Goal: Communication & Community: Share content

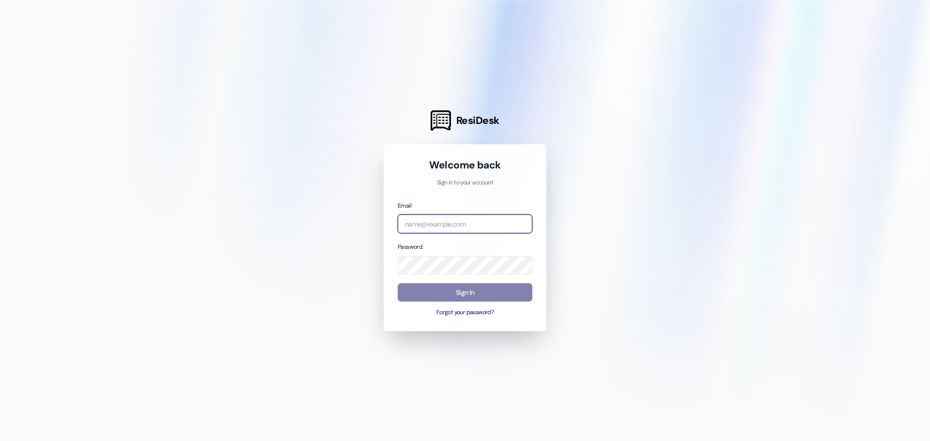
type input "[EMAIL_ADDRESS][DOMAIN_NAME]"
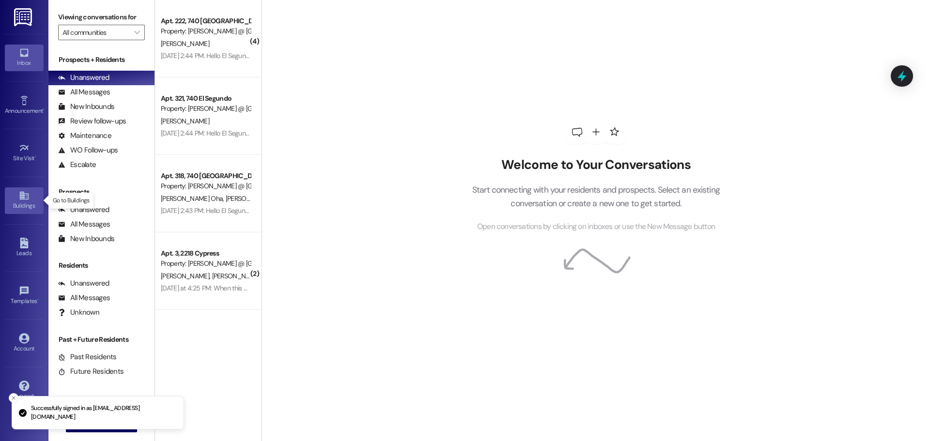
click at [23, 202] on div "Buildings" at bounding box center [24, 206] width 48 height 10
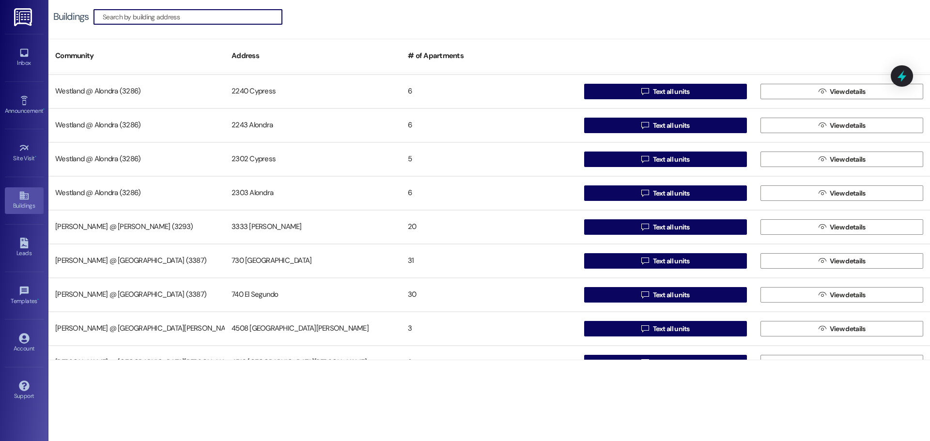
scroll to position [527, 0]
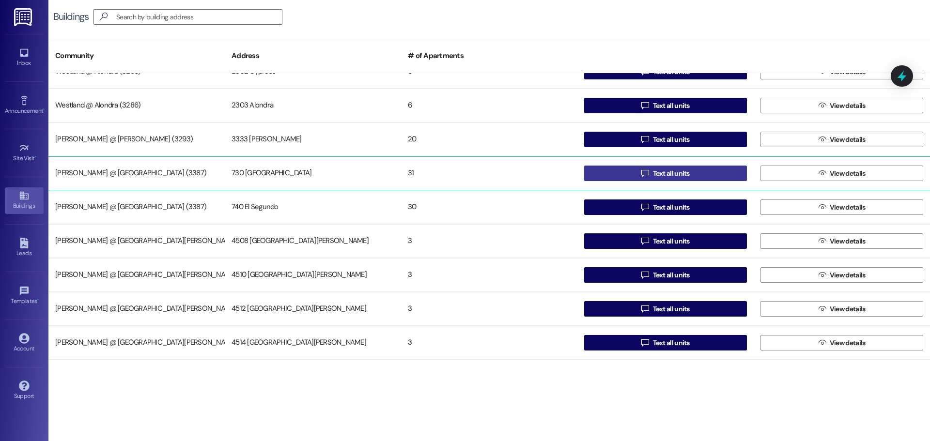
click at [676, 174] on span "Text all units" at bounding box center [671, 174] width 37 height 10
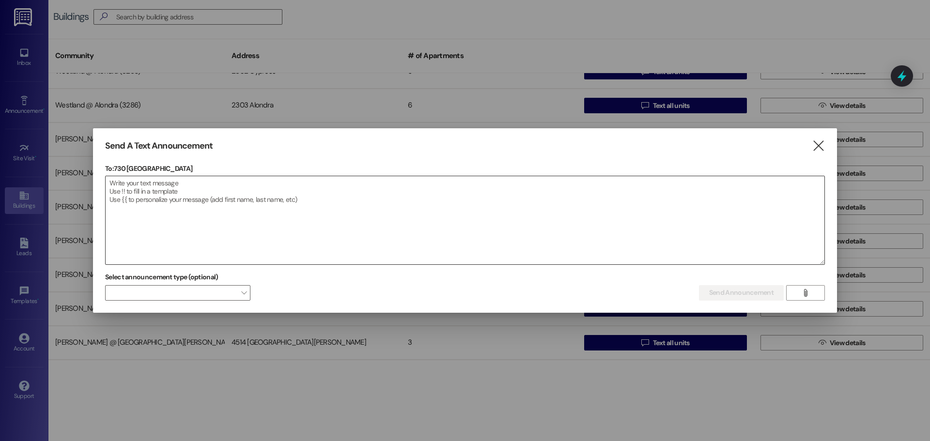
click at [125, 201] on textarea at bounding box center [465, 220] width 719 height 88
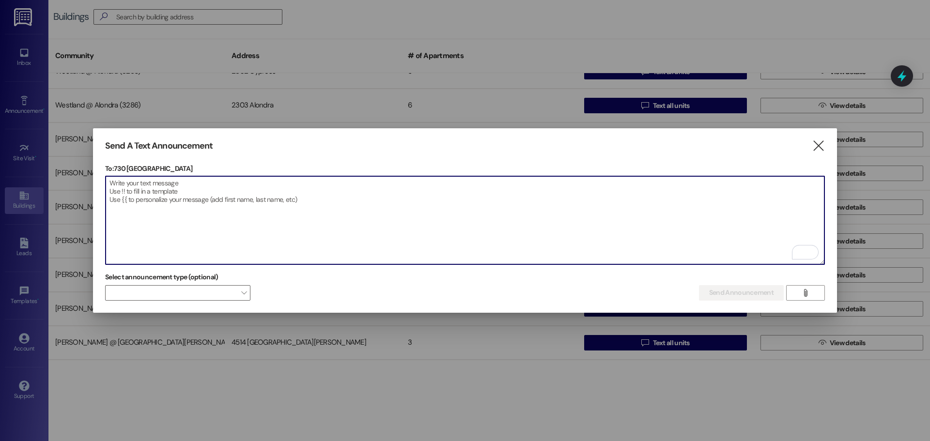
paste textarea "Laundry Room PSA: Your clothes miss you! 🧺 Please rescue them from the washer/d…"
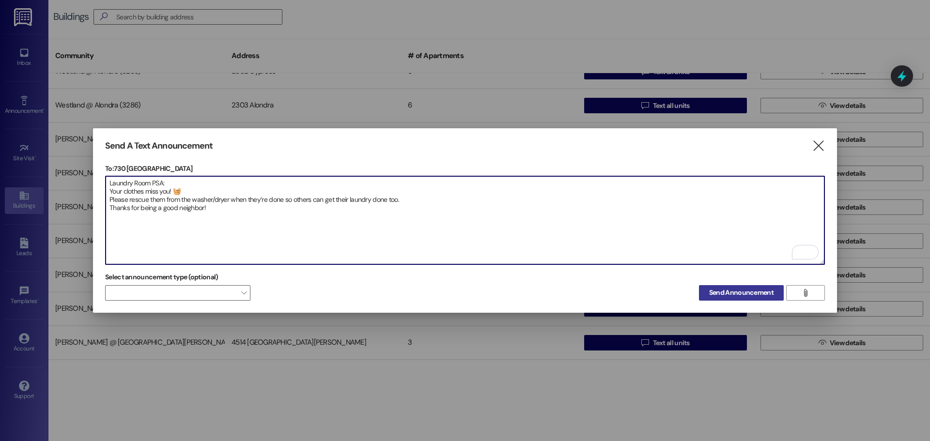
type textarea "Laundry Room PSA: Your clothes miss you! 🧺 Please rescue them from the washer/d…"
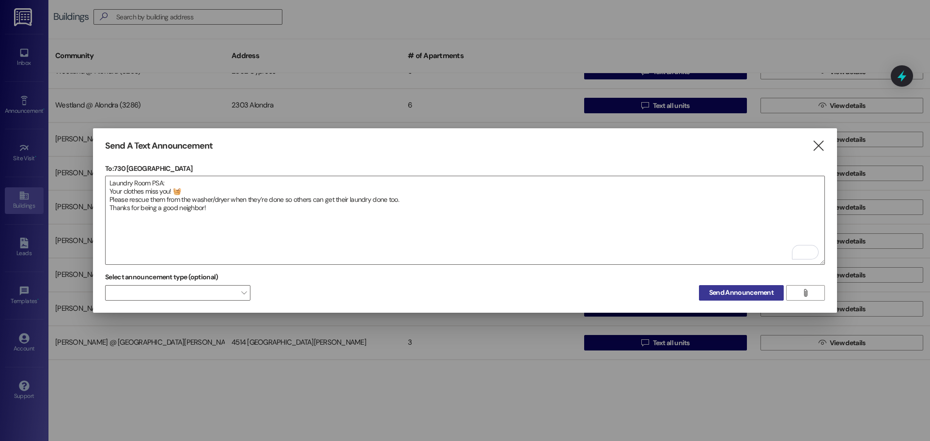
click at [748, 290] on span "Send Announcement" at bounding box center [741, 293] width 64 height 10
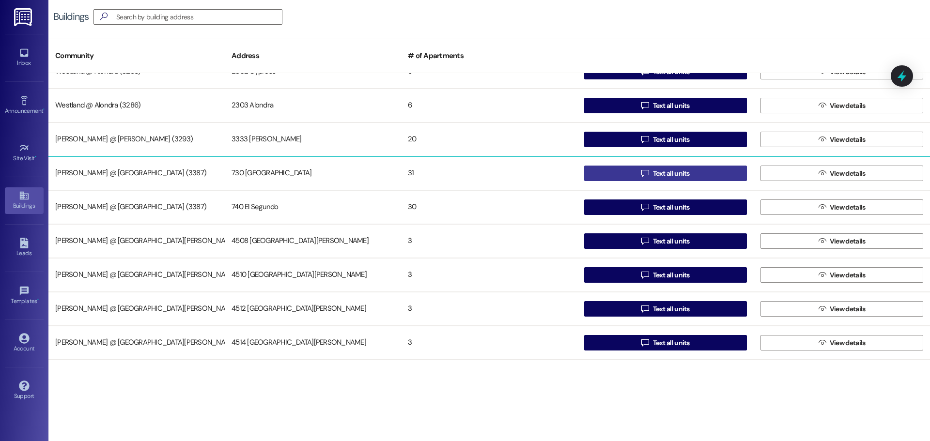
click at [687, 170] on span "Text all units" at bounding box center [671, 174] width 37 height 10
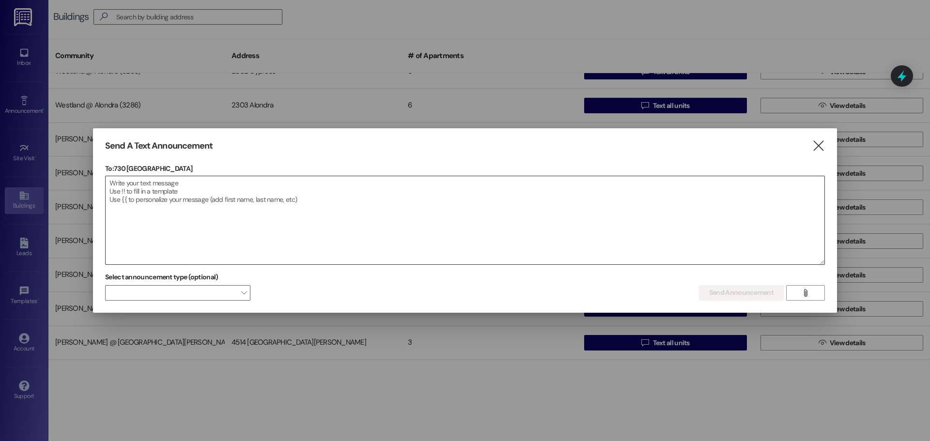
click at [129, 185] on textarea at bounding box center [465, 220] width 719 height 88
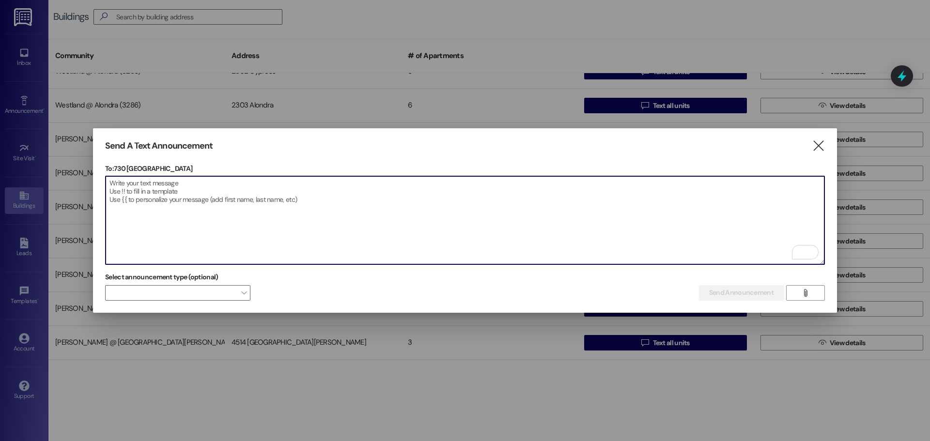
paste textarea "Anuncio del Lavadero: ¡Tu ropa te extraña! 🧺 Por favor, rescátala de la lavador…"
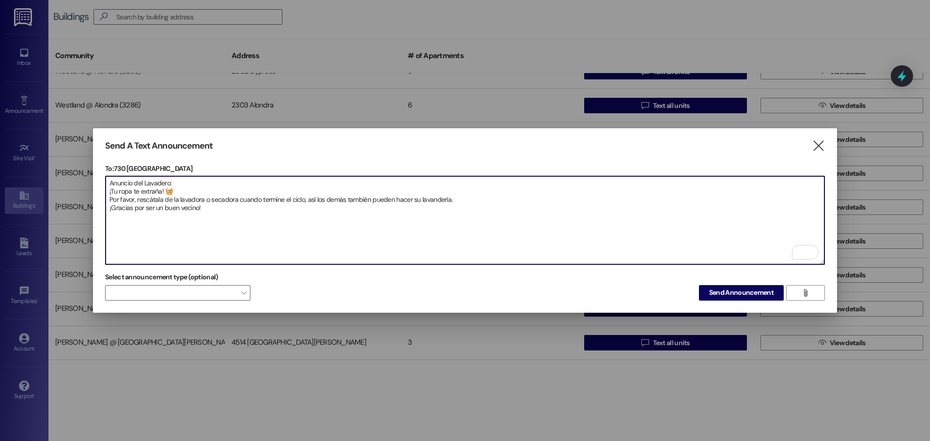
drag, startPoint x: 416, startPoint y: 193, endPoint x: 411, endPoint y: 197, distance: 6.3
click at [411, 197] on textarea "Anuncio del Lavadero: ¡Tu ropa te extraña! 🧺 Por favor, rescátala de la lavador…" at bounding box center [465, 220] width 719 height 88
drag, startPoint x: 197, startPoint y: 204, endPoint x: 181, endPoint y: 208, distance: 16.9
click at [181, 208] on textarea "Anuncio del Lavadero: ¡Tu ropa te extraña! 🧺 Por favor, rescátala de la lavador…" at bounding box center [465, 220] width 719 height 88
click at [182, 201] on textarea "Anuncio del Lavadero: ¡Tu ropa te extraña! 🧺 Por favor, rescátala de la lavador…" at bounding box center [465, 220] width 719 height 88
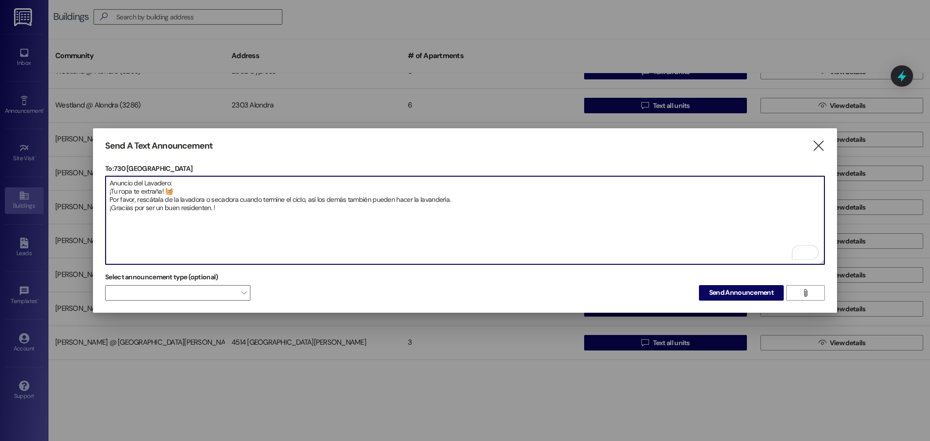
click at [239, 232] on textarea "Anuncio del Lavadero: ¡Tu ropa te extraña! 🧺 Por favor, rescátala de la lavador…" at bounding box center [465, 220] width 719 height 88
click at [249, 213] on textarea "Anuncio del Lavadero: ¡Tu ropa te extraña! 🧺 Por favor, rescátala de la lavador…" at bounding box center [465, 220] width 719 height 88
drag, startPoint x: 219, startPoint y: 206, endPoint x: 86, endPoint y: 171, distance: 137.3
click at [86, 171] on div "Send A Text Announcement  To: 730 El Segundo  Drop image file here Anuncio de…" at bounding box center [465, 220] width 930 height 441
type textarea "Anuncio del Lavadero: ¡Tu ropa te extraña! 🧺 Por favor, rescátala de la lavador…"
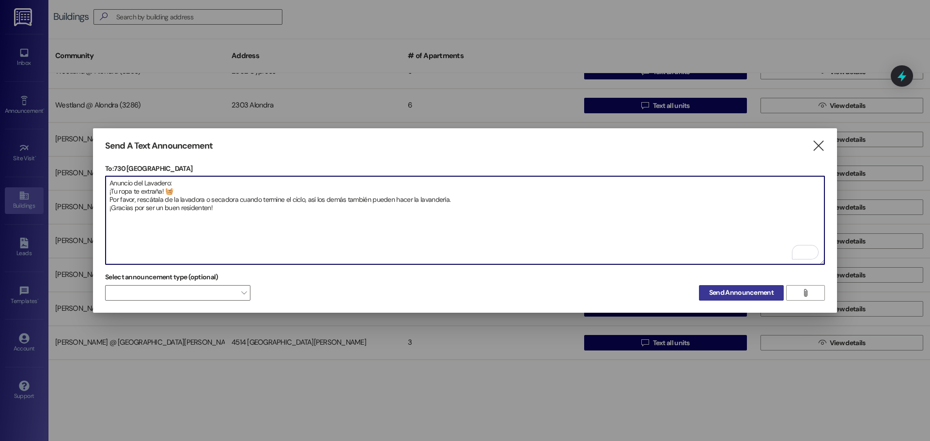
click at [761, 288] on span "Send Announcement" at bounding box center [741, 293] width 64 height 10
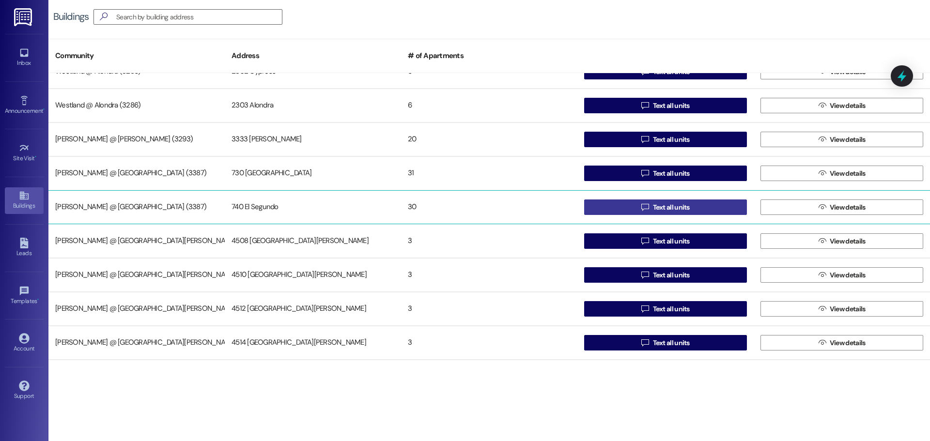
click at [653, 202] on span "Text all units" at bounding box center [671, 207] width 37 height 10
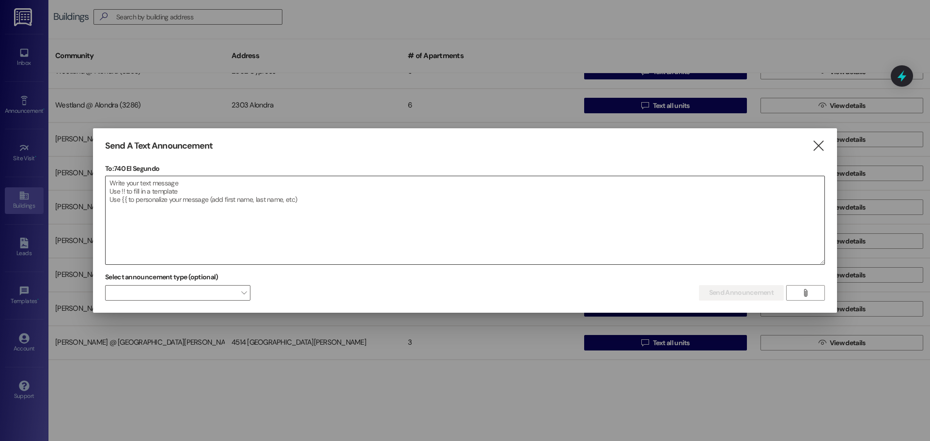
click at [131, 197] on textarea at bounding box center [465, 220] width 719 height 88
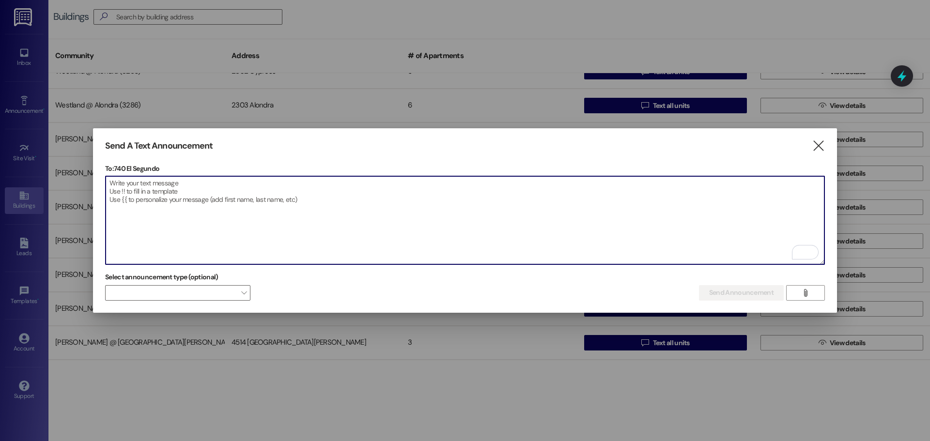
paste textarea "Anuncio del Lavadero: ¡Tu ropa te extraña! 🧺 Por favor, rescátala de la lavador…"
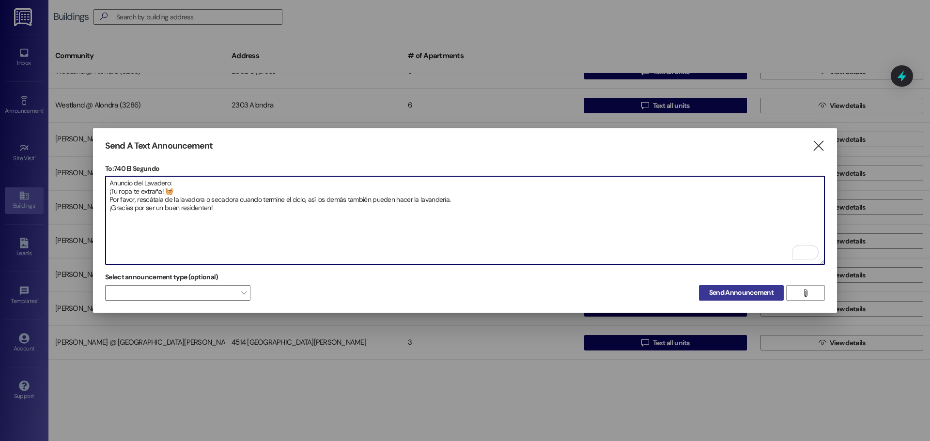
type textarea "Anuncio del Lavadero: ¡Tu ropa te extraña! 🧺 Por favor, rescátala de la lavador…"
click at [759, 289] on span "Send Announcement" at bounding box center [741, 293] width 64 height 10
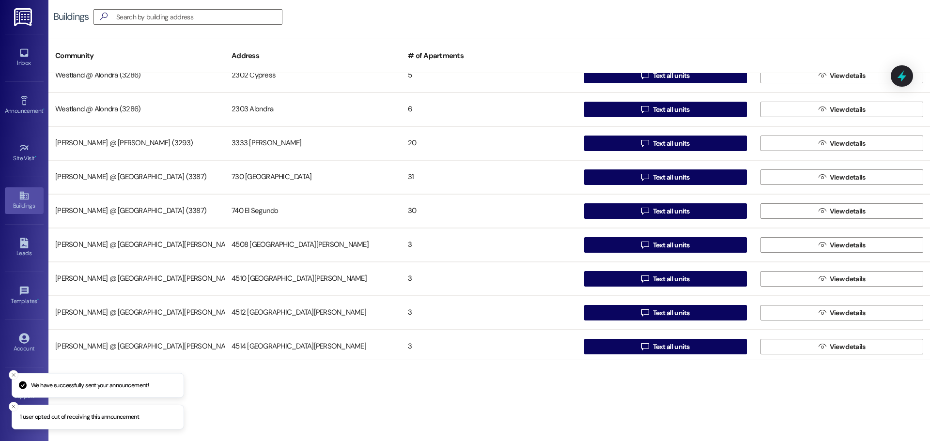
scroll to position [522, 0]
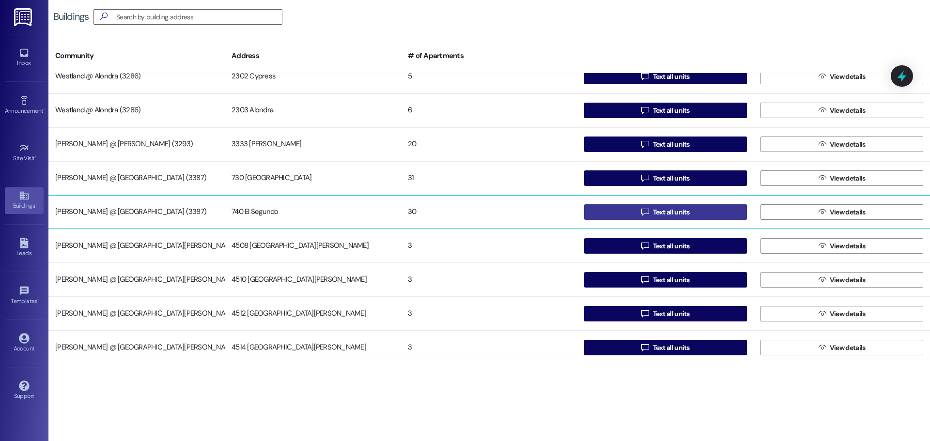
click at [682, 213] on span "Text all units" at bounding box center [671, 212] width 37 height 10
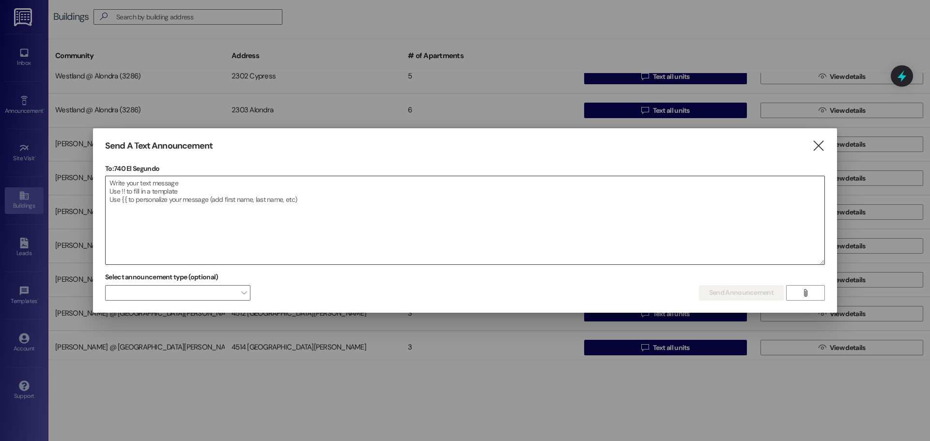
click at [172, 201] on textarea at bounding box center [465, 220] width 719 height 88
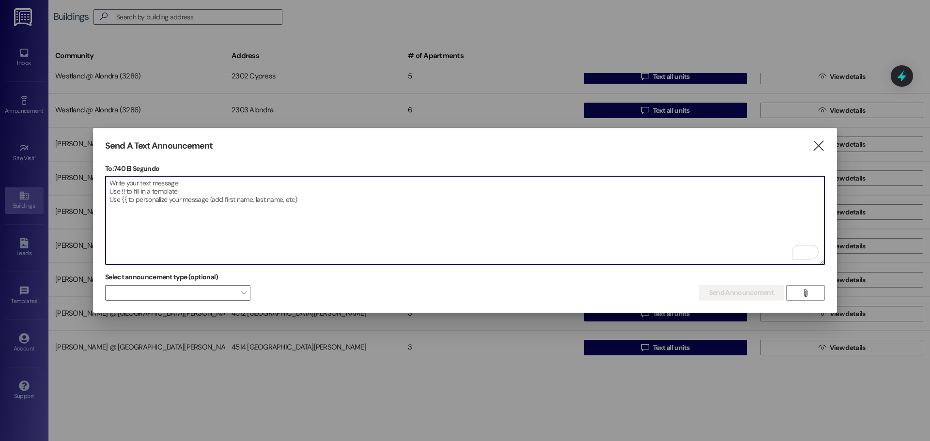
paste textarea "Laundry Room PSA: Your clothes miss you! 🧺 Please rescue them from the washer/d…"
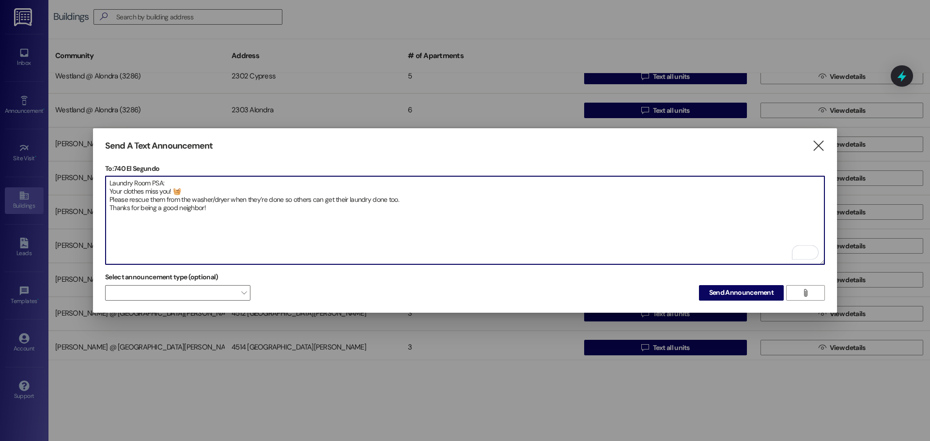
drag, startPoint x: 202, startPoint y: 204, endPoint x: 178, endPoint y: 212, distance: 26.0
click at [178, 212] on textarea "Laundry Room PSA: Your clothes miss you! 🧺 Please rescue them from the washer/d…" at bounding box center [465, 220] width 719 height 88
drag, startPoint x: 211, startPoint y: 207, endPoint x: 90, endPoint y: 174, distance: 125.1
click at [90, 174] on div "Send A Text Announcement  To: 740 El Segundo  Drop image file here Laundry Ro…" at bounding box center [465, 220] width 930 height 441
type textarea "Laundry Room PSA: Your clothes miss you! 🧺 Please rescue them from the washer/d…"
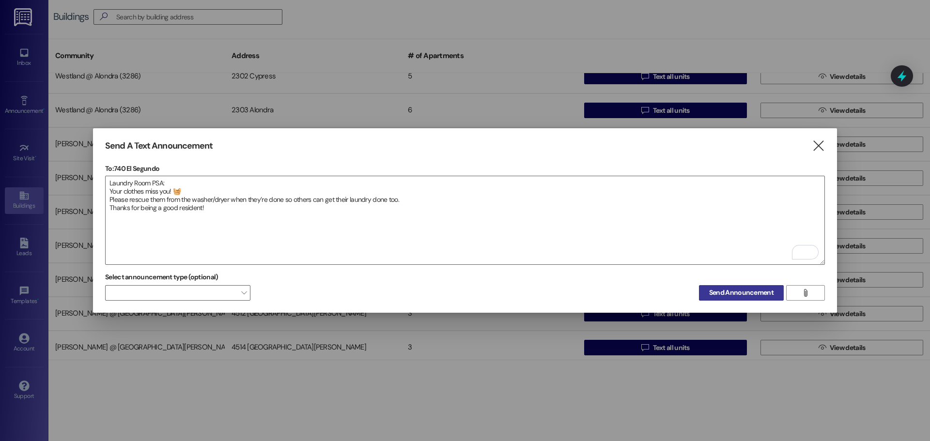
click at [720, 288] on span "Send Announcement" at bounding box center [741, 293] width 64 height 10
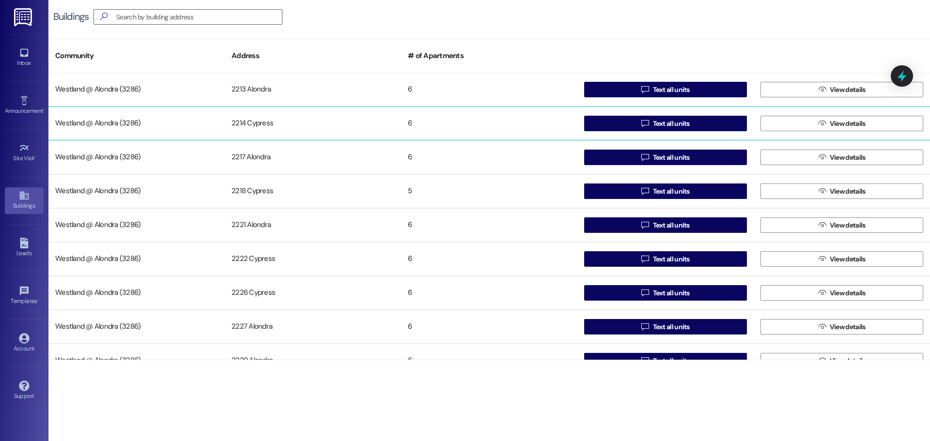
scroll to position [0, 0]
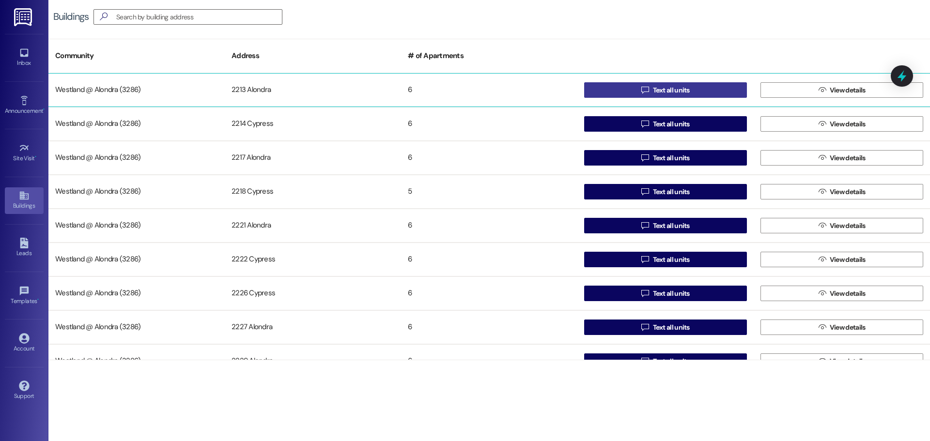
click at [670, 89] on span "Text all units" at bounding box center [671, 90] width 37 height 10
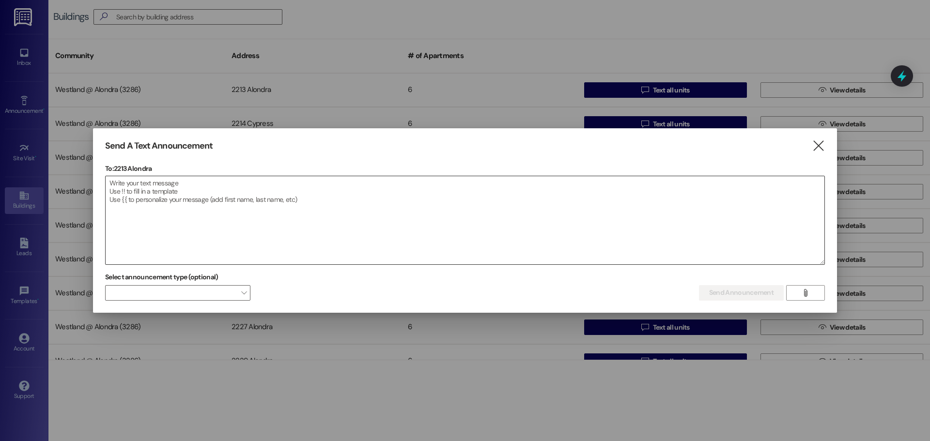
click at [120, 186] on textarea at bounding box center [465, 220] width 719 height 88
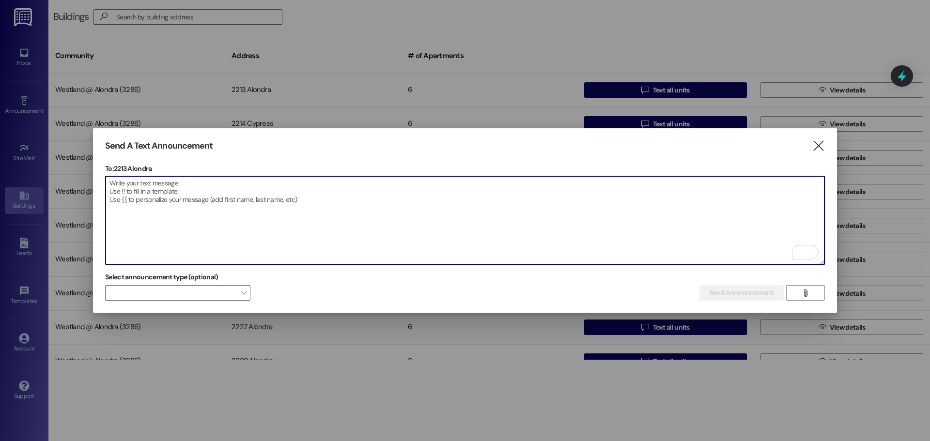
click at [124, 189] on textarea "To enrich screen reader interactions, please activate Accessibility in Grammarl…" at bounding box center [465, 220] width 719 height 88
paste textarea "📢 Hola, un recordatorio amistoso: Como sabemos, no contamos con áreas de recrea…"
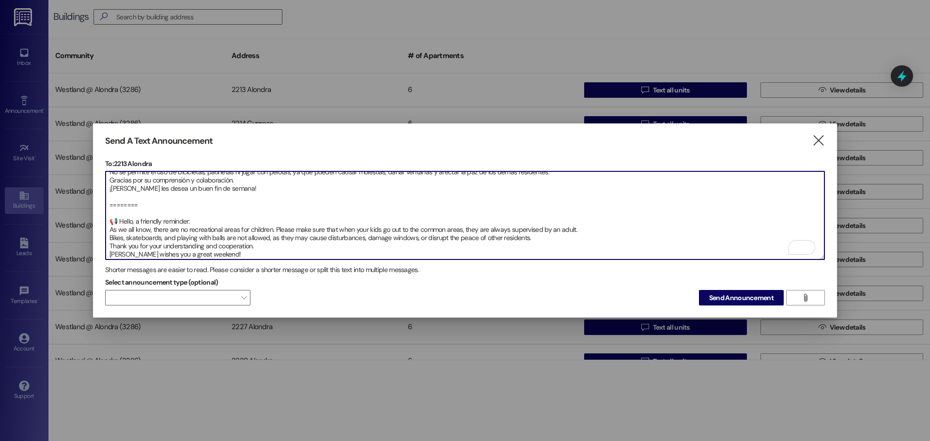
scroll to position [25, 0]
type textarea "📢 Hola, un recordatorio amistoso: Como sabemos, no contamos con áreas de recrea…"
click at [722, 294] on span "Send Announcement" at bounding box center [741, 298] width 64 height 10
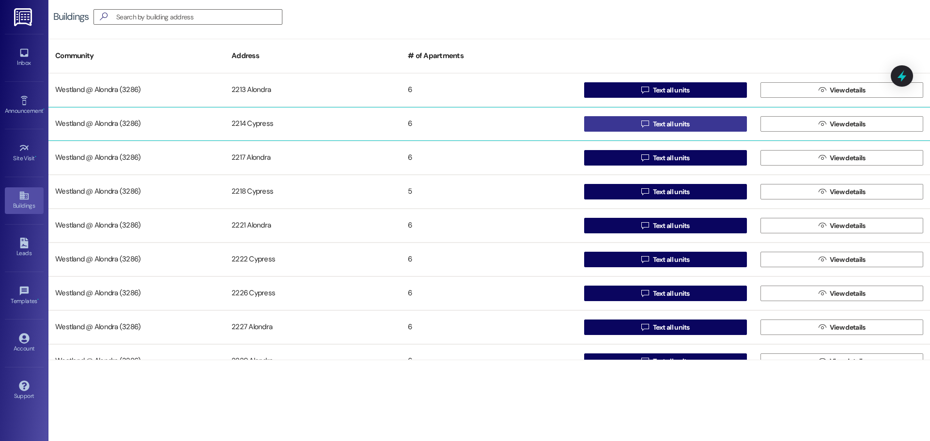
click at [675, 124] on span "Text all units" at bounding box center [671, 124] width 37 height 10
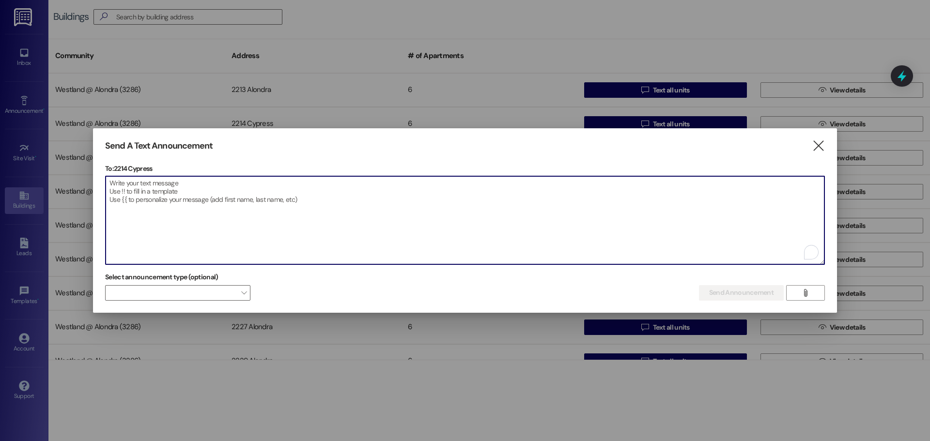
click at [129, 196] on textarea "To enrich screen reader interactions, please activate Accessibility in Grammarl…" at bounding box center [465, 220] width 719 height 88
paste textarea "📢 Hola, un recordatorio amistoso: Como sabemos, no contamos con áreas de recrea…"
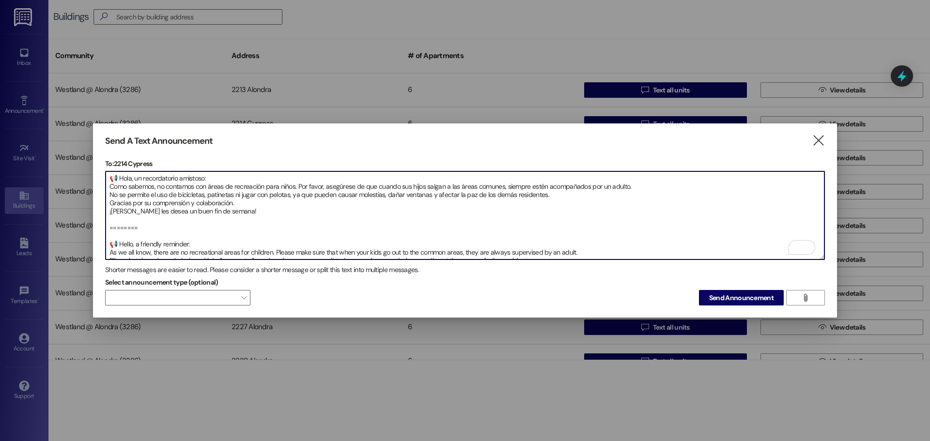
scroll to position [22, 0]
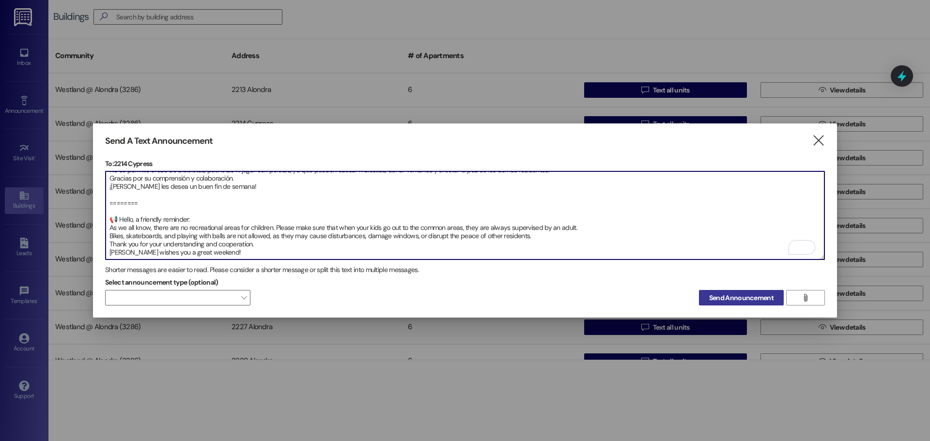
type textarea "📢 Hola, un recordatorio amistoso: Como sabemos, no contamos con áreas de recrea…"
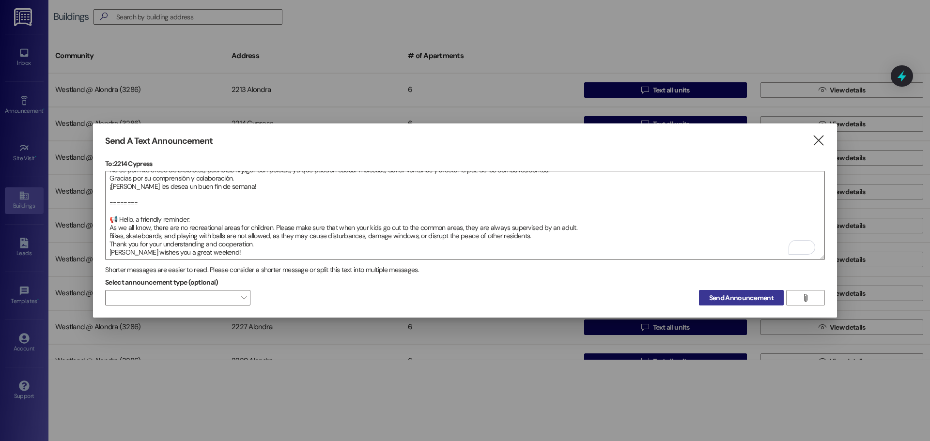
click at [764, 293] on span "Send Announcement" at bounding box center [741, 298] width 64 height 10
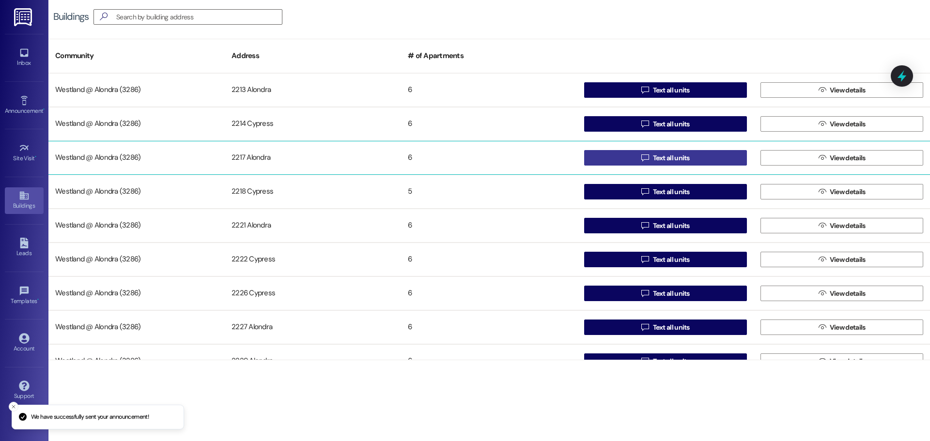
click at [674, 157] on span "Text all units" at bounding box center [671, 158] width 37 height 10
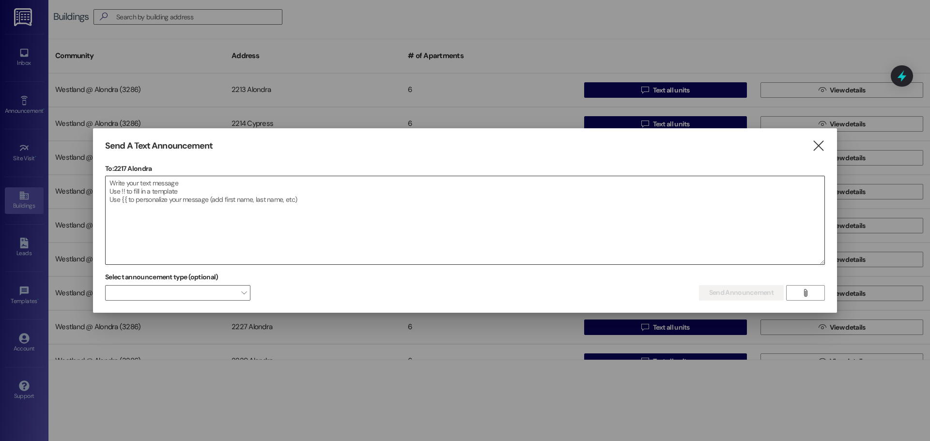
click at [123, 179] on textarea at bounding box center [465, 220] width 719 height 88
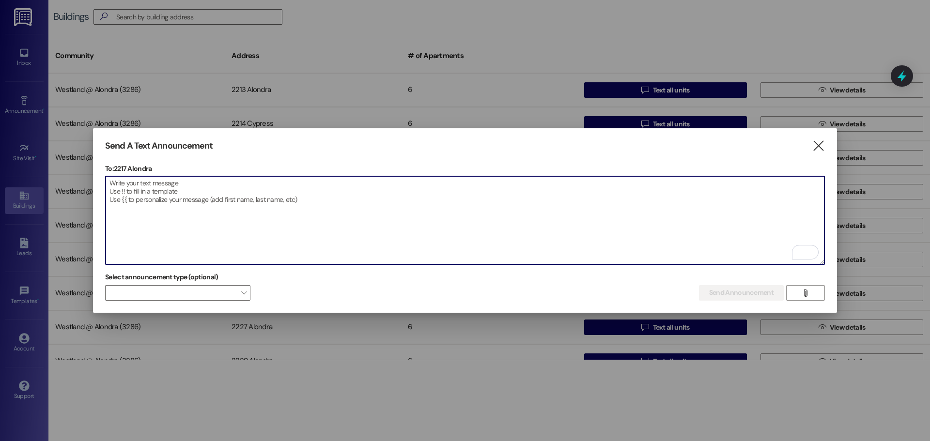
paste textarea "📢 Hola, un recordatorio amistoso: Como sabemos, no contamos con áreas de recrea…"
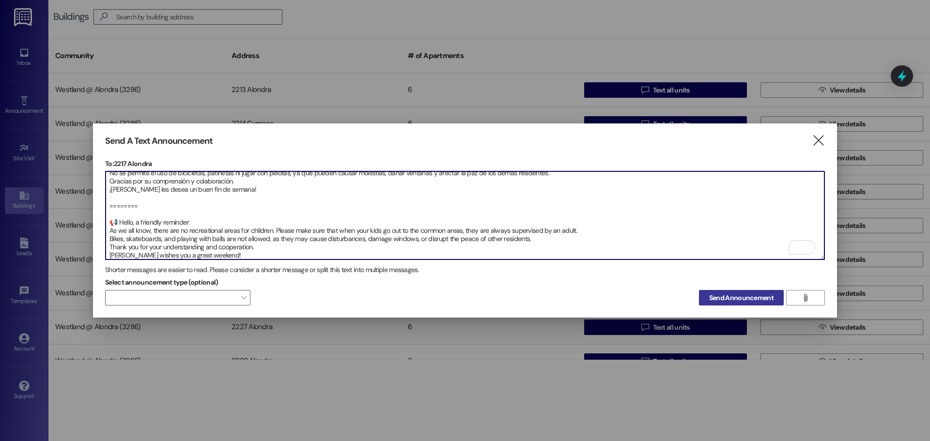
type textarea "📢 Hola, un recordatorio amistoso: Como sabemos, no contamos con áreas de recrea…"
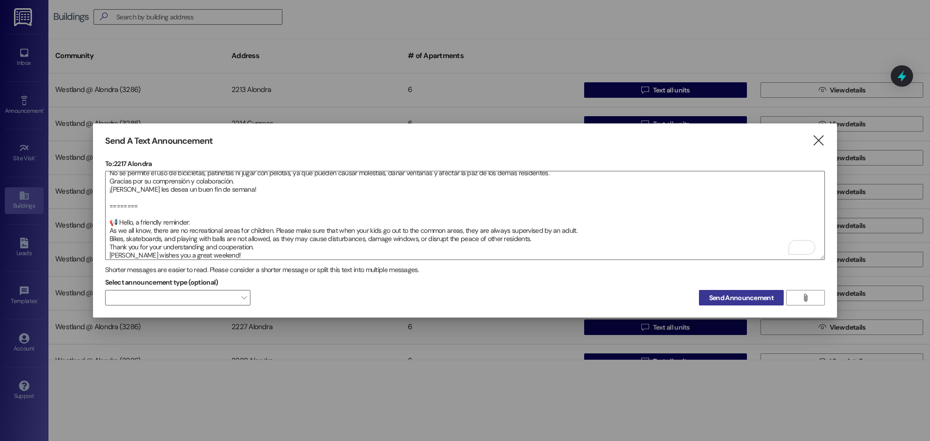
click at [746, 295] on span "Send Announcement" at bounding box center [741, 298] width 64 height 10
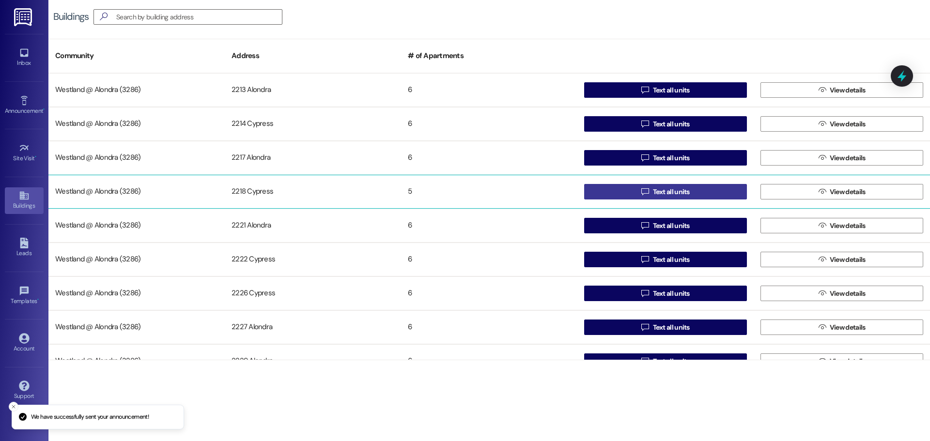
click at [681, 194] on span "Text all units" at bounding box center [671, 192] width 37 height 10
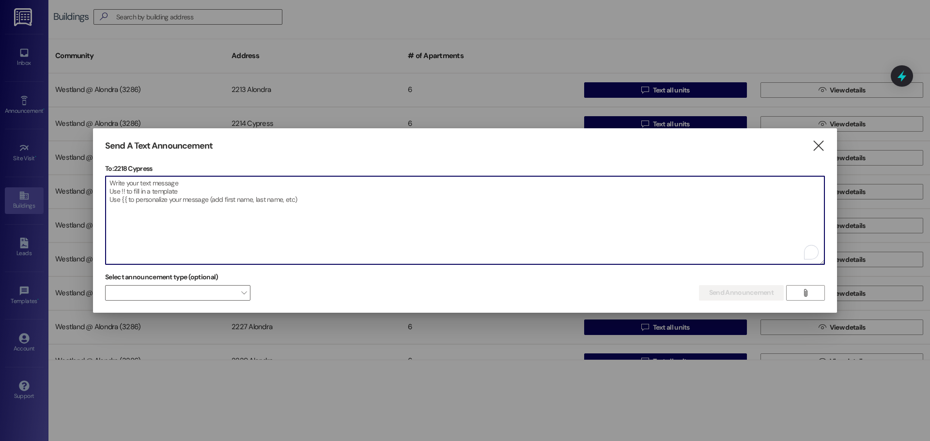
click at [173, 181] on textarea "To enrich screen reader interactions, please activate Accessibility in Grammarl…" at bounding box center [465, 220] width 719 height 88
paste textarea "📢 Hola, un recordatorio amistoso: Como sabemos, no contamos con áreas de recrea…"
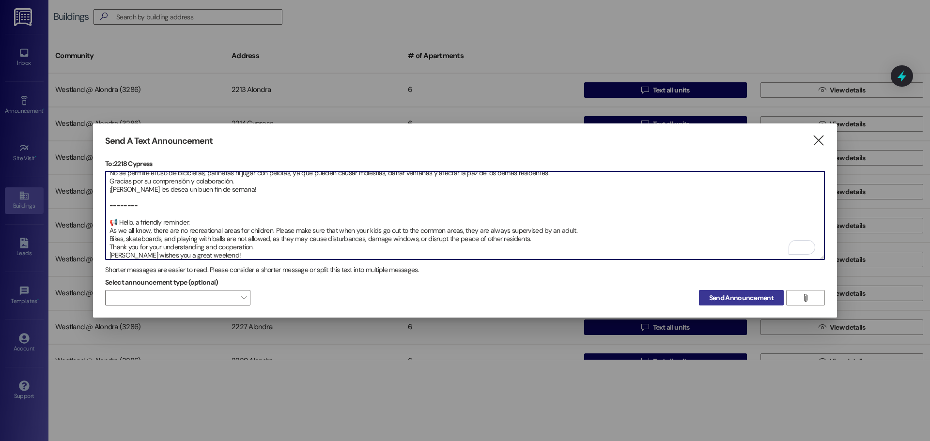
type textarea "📢 Hola, un recordatorio amistoso: Como sabemos, no contamos con áreas de recrea…"
click at [733, 293] on span "Send Announcement" at bounding box center [741, 298] width 64 height 10
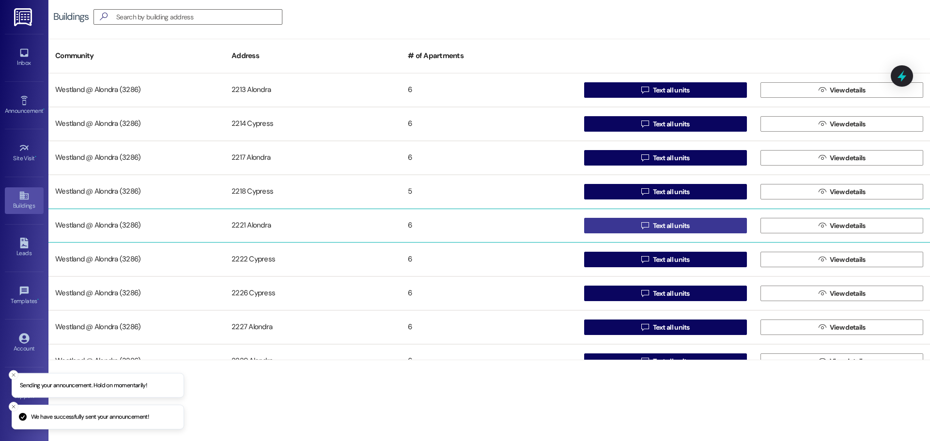
click at [682, 225] on span "Text all units" at bounding box center [671, 226] width 37 height 10
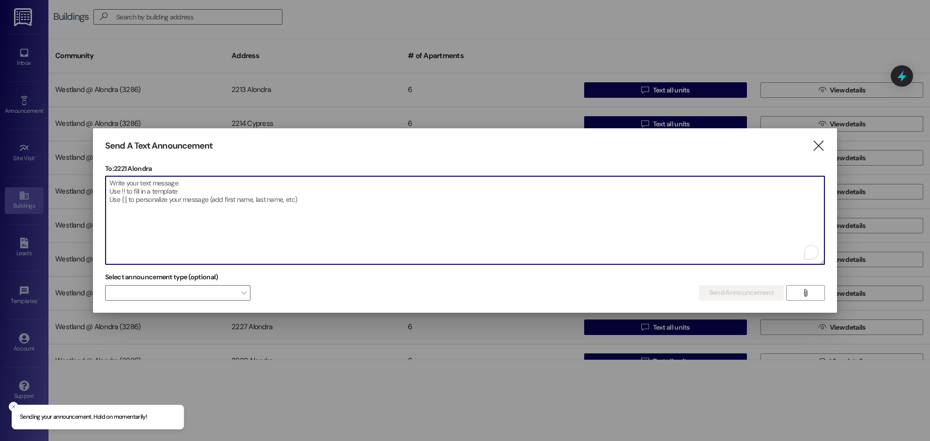
click at [188, 201] on textarea "To enrich screen reader interactions, please activate Accessibility in Grammarl…" at bounding box center [465, 220] width 719 height 88
paste textarea "📢 Hola, un recordatorio amistoso: Como sabemos, no contamos con áreas de recrea…"
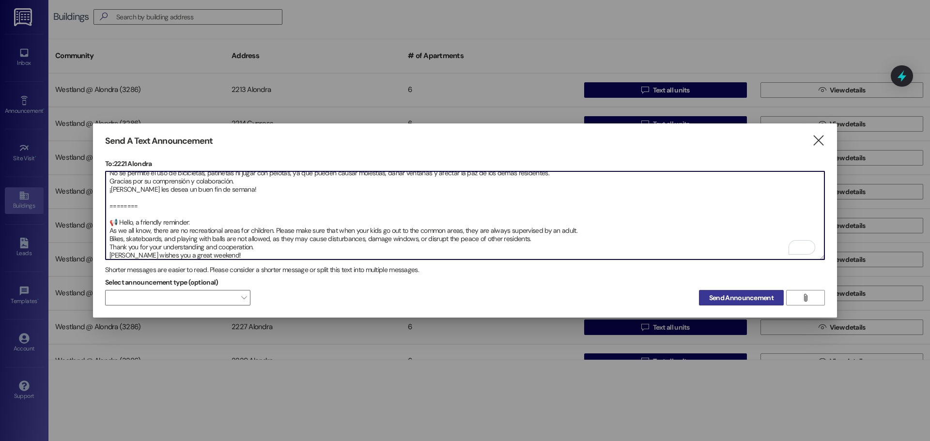
type textarea "📢 Hola, un recordatorio amistoso: Como sabemos, no contamos con áreas de recrea…"
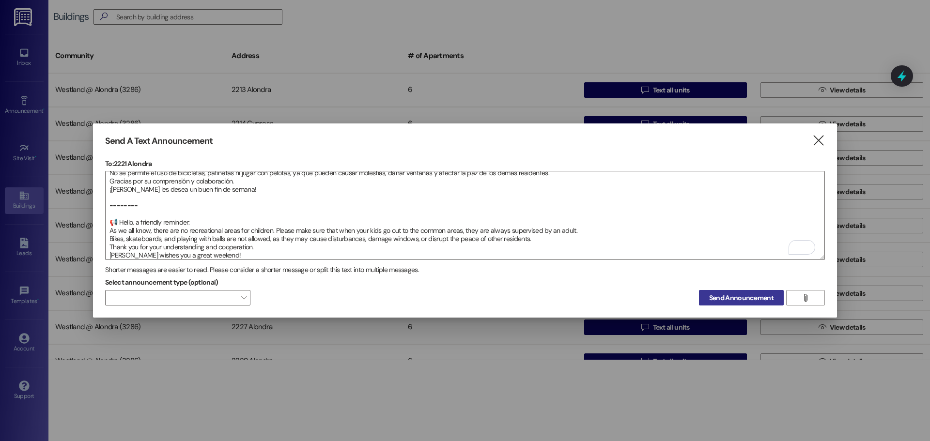
click at [721, 293] on span "Send Announcement" at bounding box center [741, 298] width 64 height 10
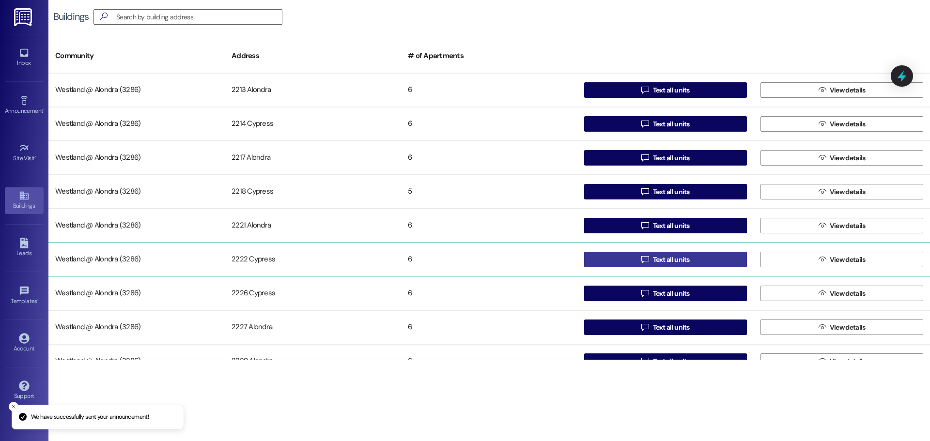
click at [679, 257] on span "Text all units" at bounding box center [671, 260] width 37 height 10
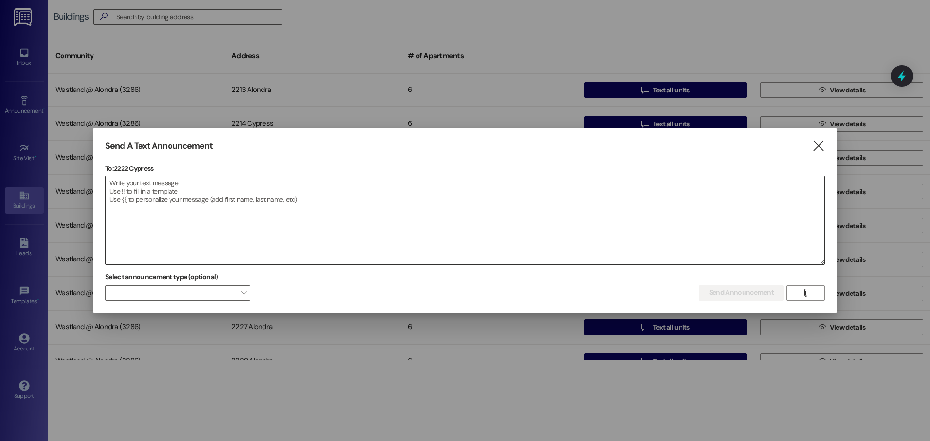
click at [201, 205] on textarea at bounding box center [465, 220] width 719 height 88
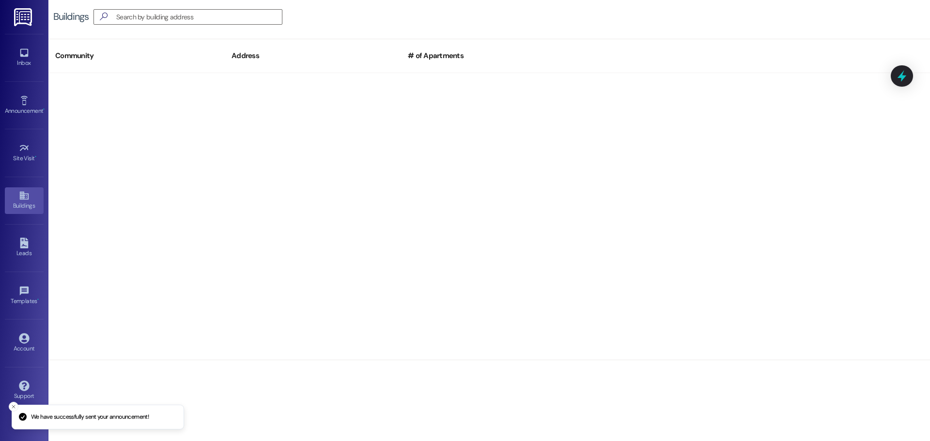
scroll to position [400, 0]
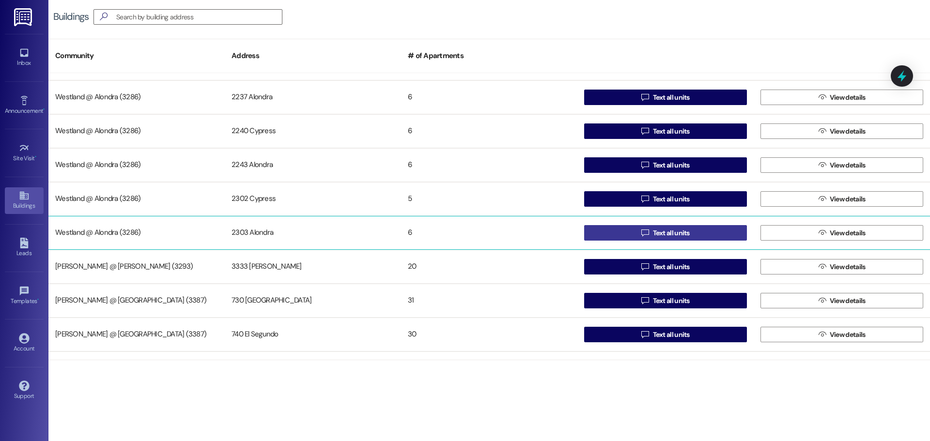
click at [667, 234] on span "Text all units" at bounding box center [671, 233] width 37 height 10
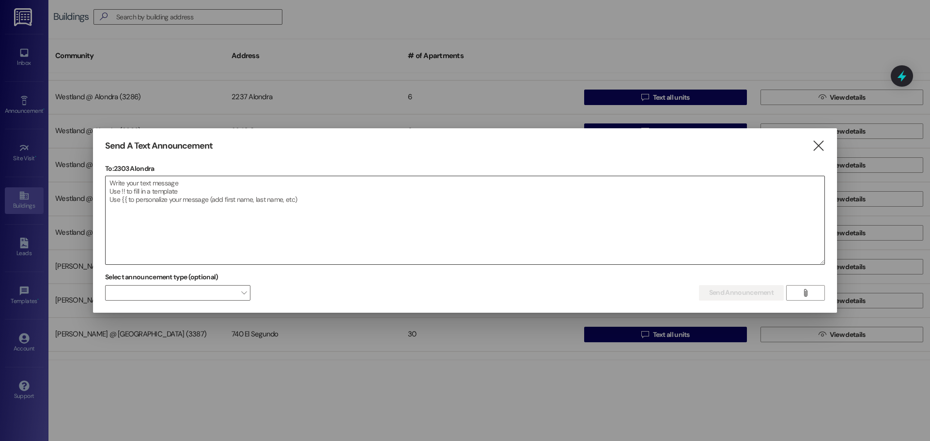
click at [156, 192] on textarea at bounding box center [465, 220] width 719 height 88
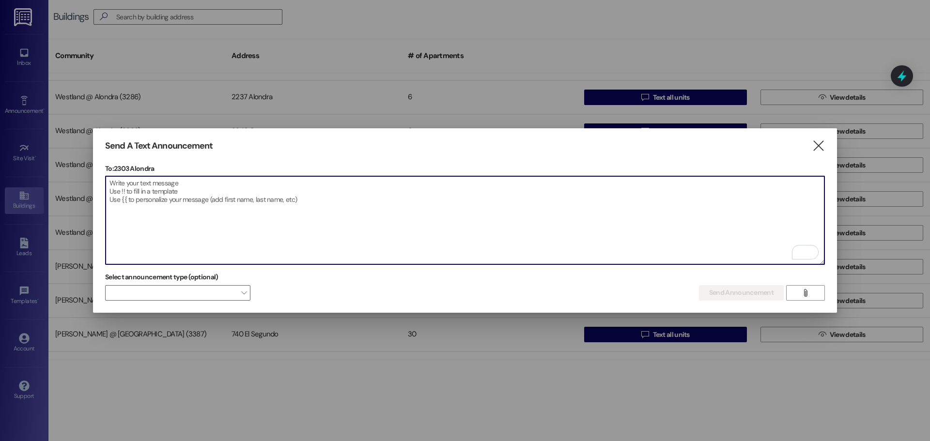
paste textarea "📢 Hola, un recordatorio amistoso: Como sabemos, no contamos con áreas de recrea…"
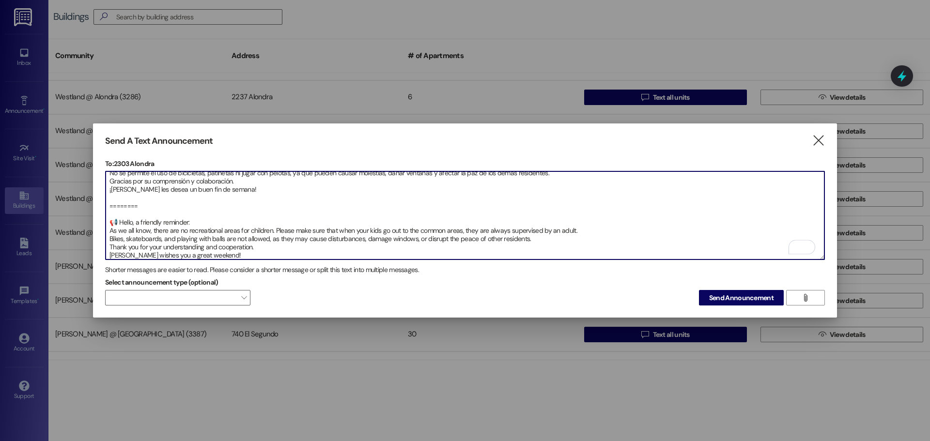
scroll to position [22, 0]
type textarea "📢 Hola, un recordatorio amistoso: Como sabemos, no contamos con áreas de recrea…"
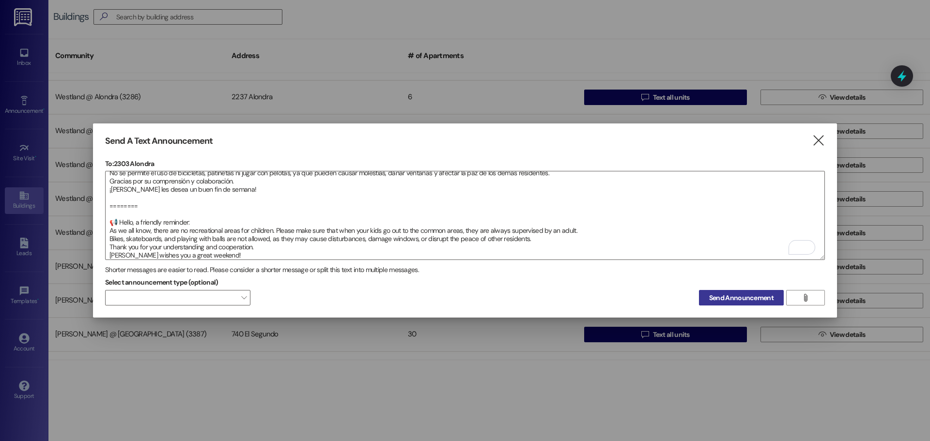
click at [741, 297] on span "Send Announcement" at bounding box center [741, 298] width 64 height 10
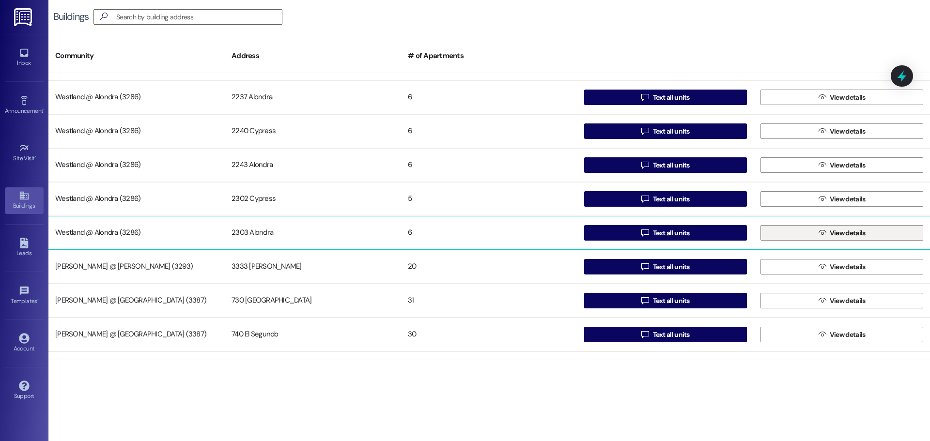
click at [835, 231] on span "View details" at bounding box center [848, 233] width 36 height 10
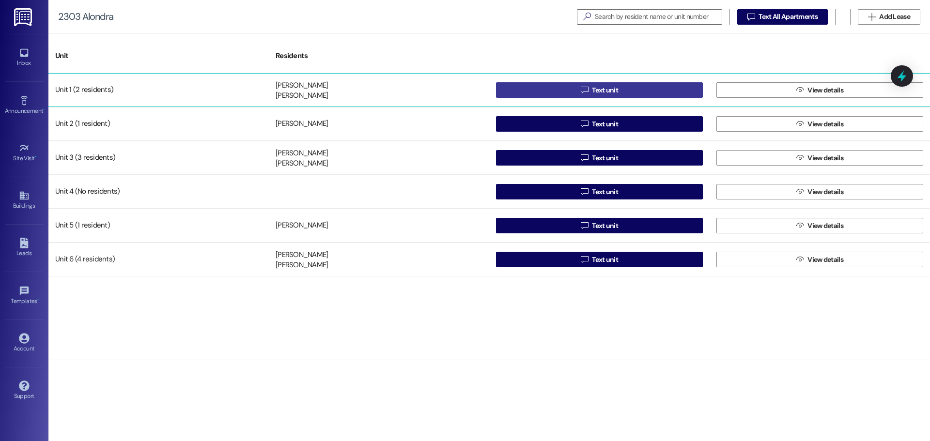
click at [572, 86] on button " Text unit" at bounding box center [599, 89] width 207 height 15
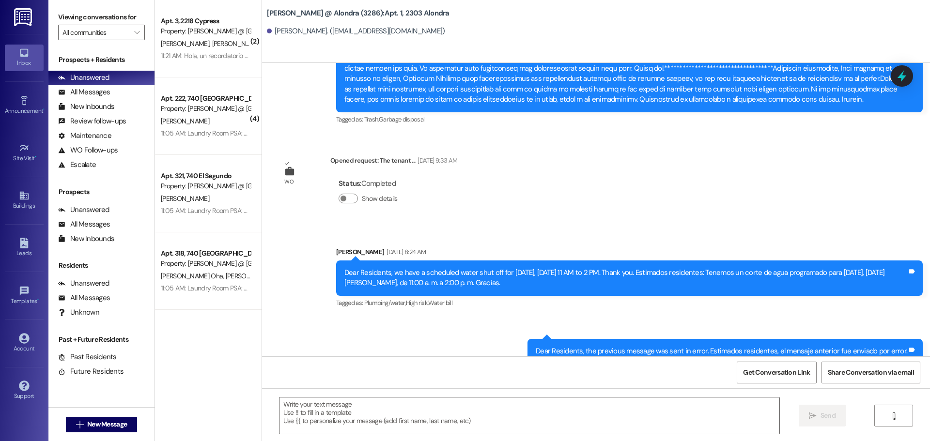
scroll to position [9876, 0]
